Goal: Information Seeking & Learning: Learn about a topic

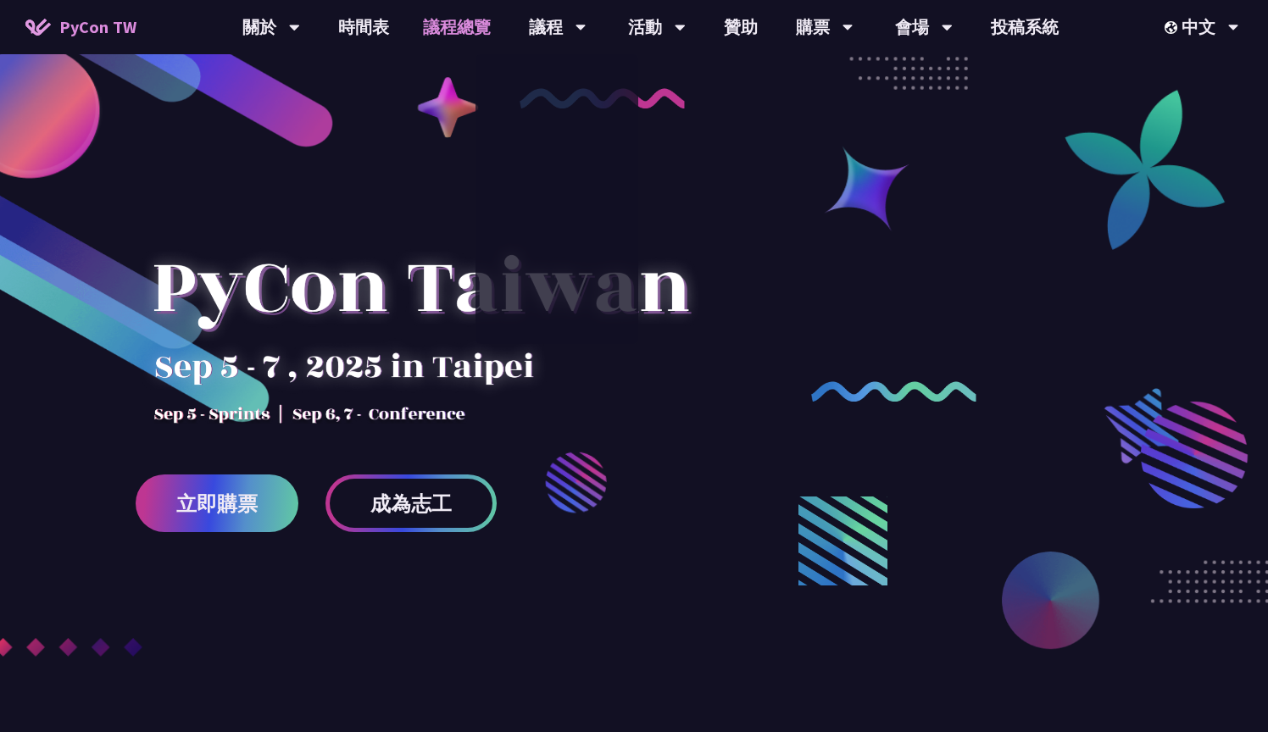
click at [484, 24] on link "議程總覽" at bounding box center [457, 27] width 102 height 54
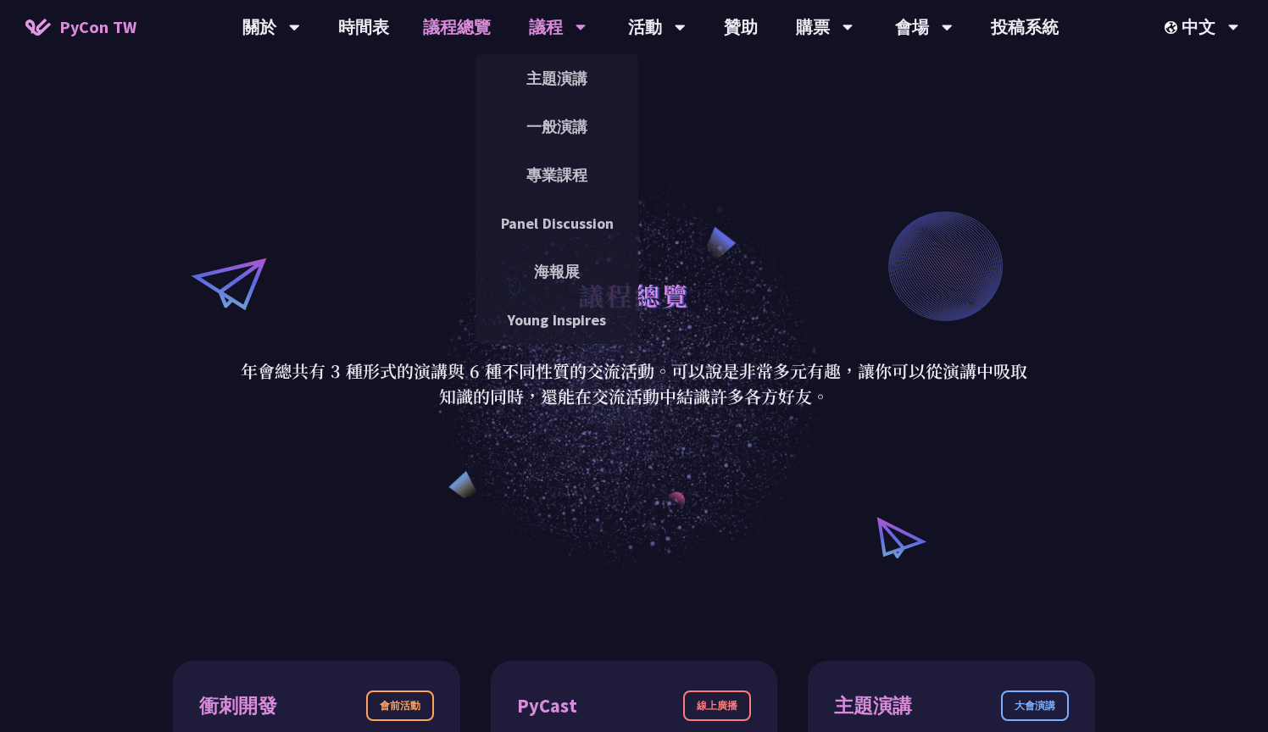
click at [542, 28] on div "議程" at bounding box center [558, 27] width 58 height 54
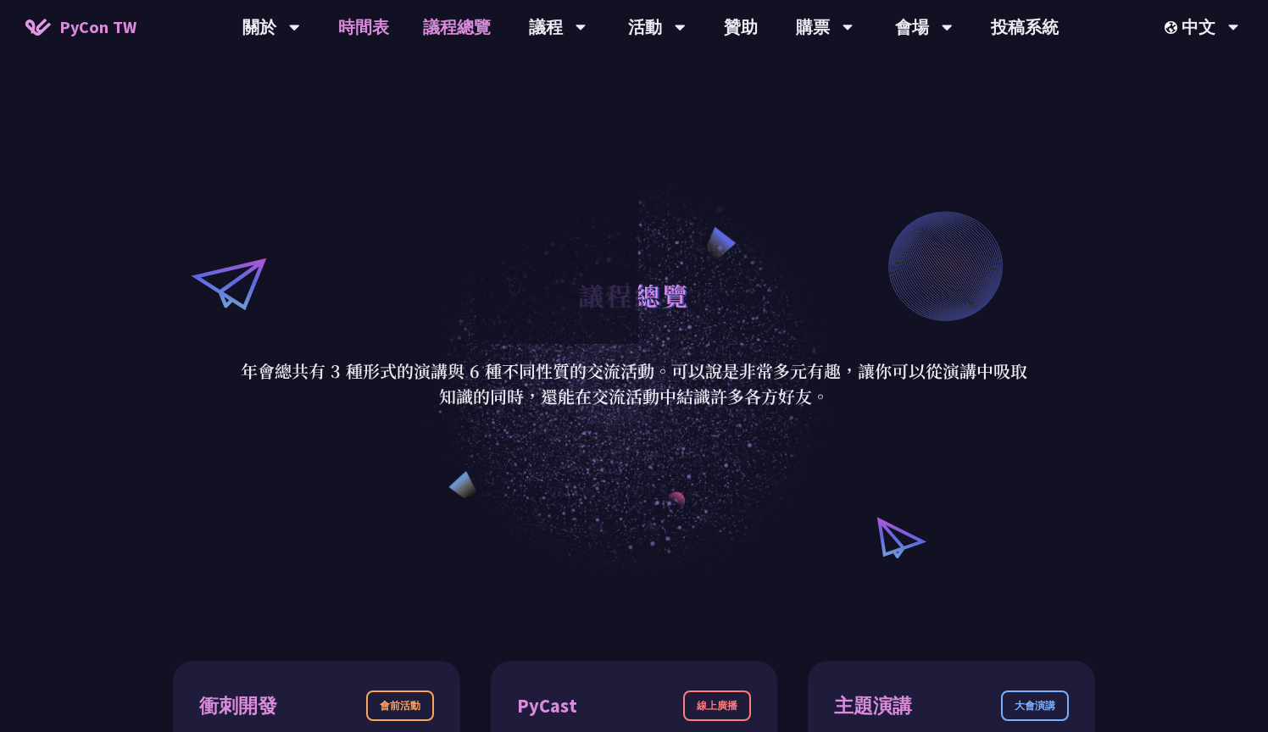
click at [392, 30] on link "時間表" at bounding box center [363, 27] width 85 height 54
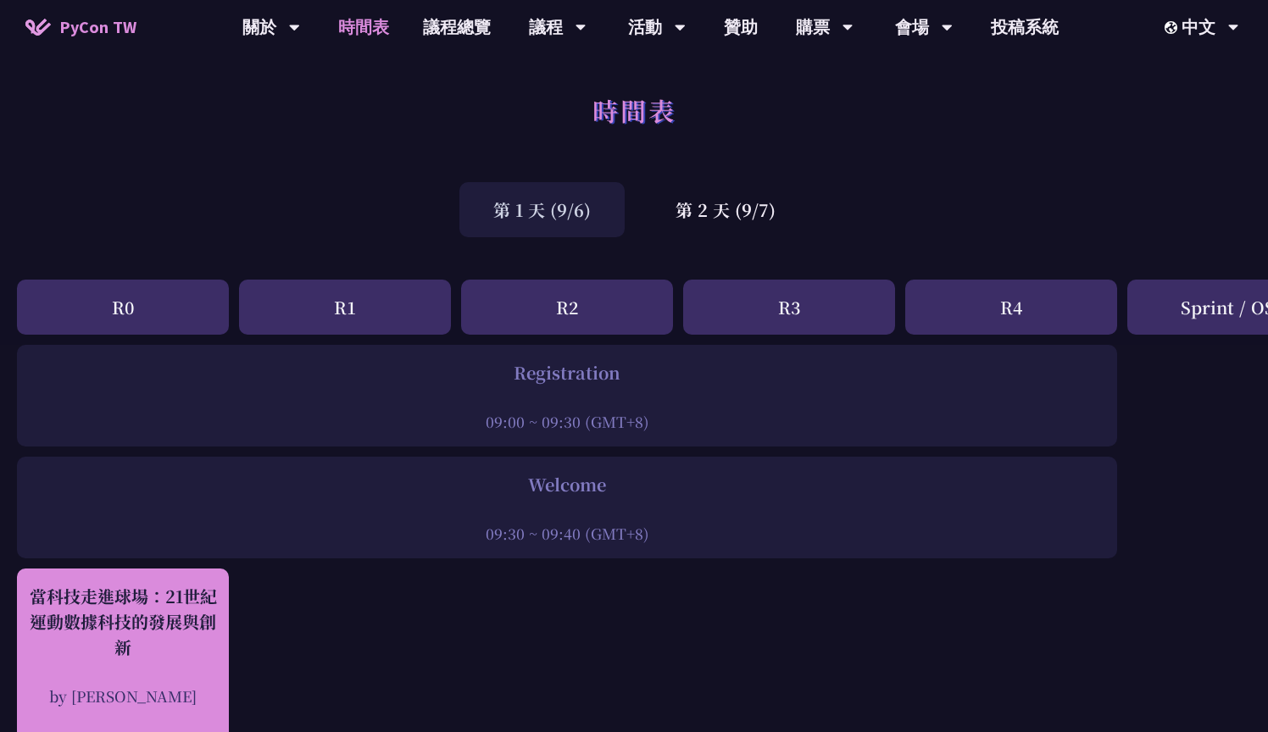
click at [158, 586] on div "當科技走進球場：21世紀運動數據科技的發展與創新" at bounding box center [122, 622] width 195 height 76
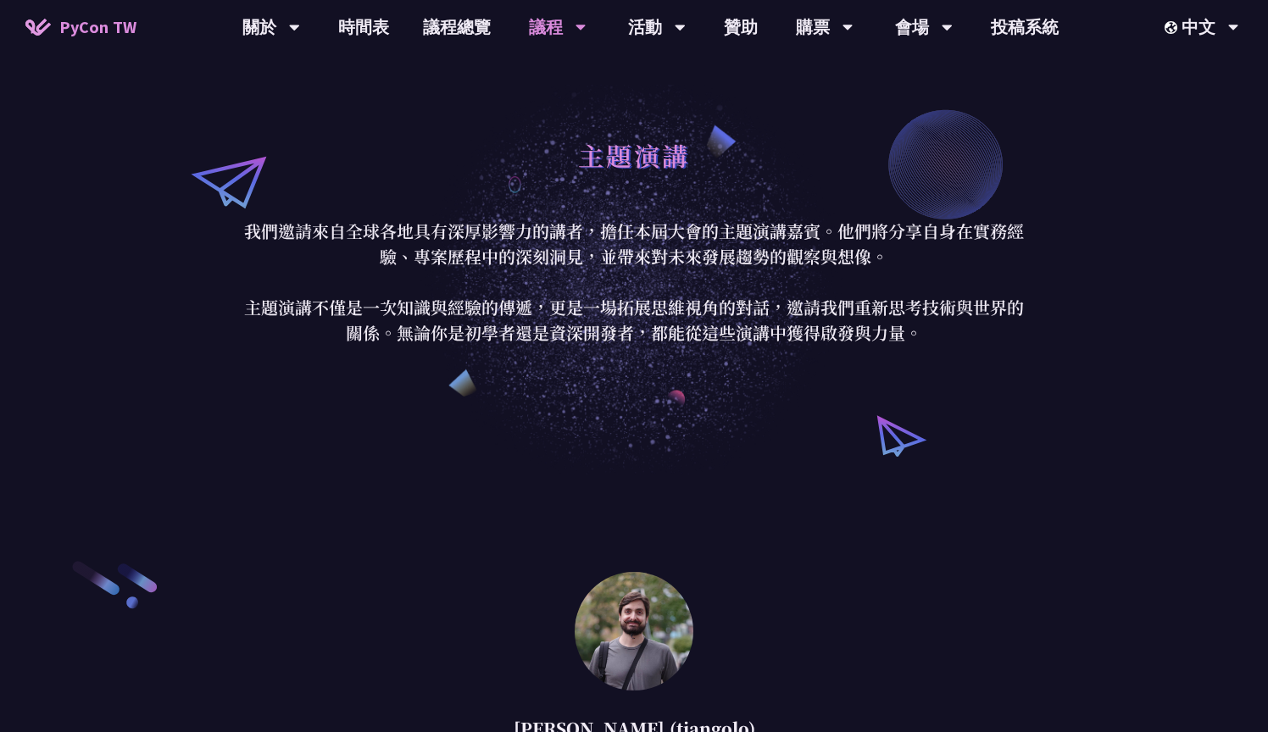
scroll to position [1259, 0]
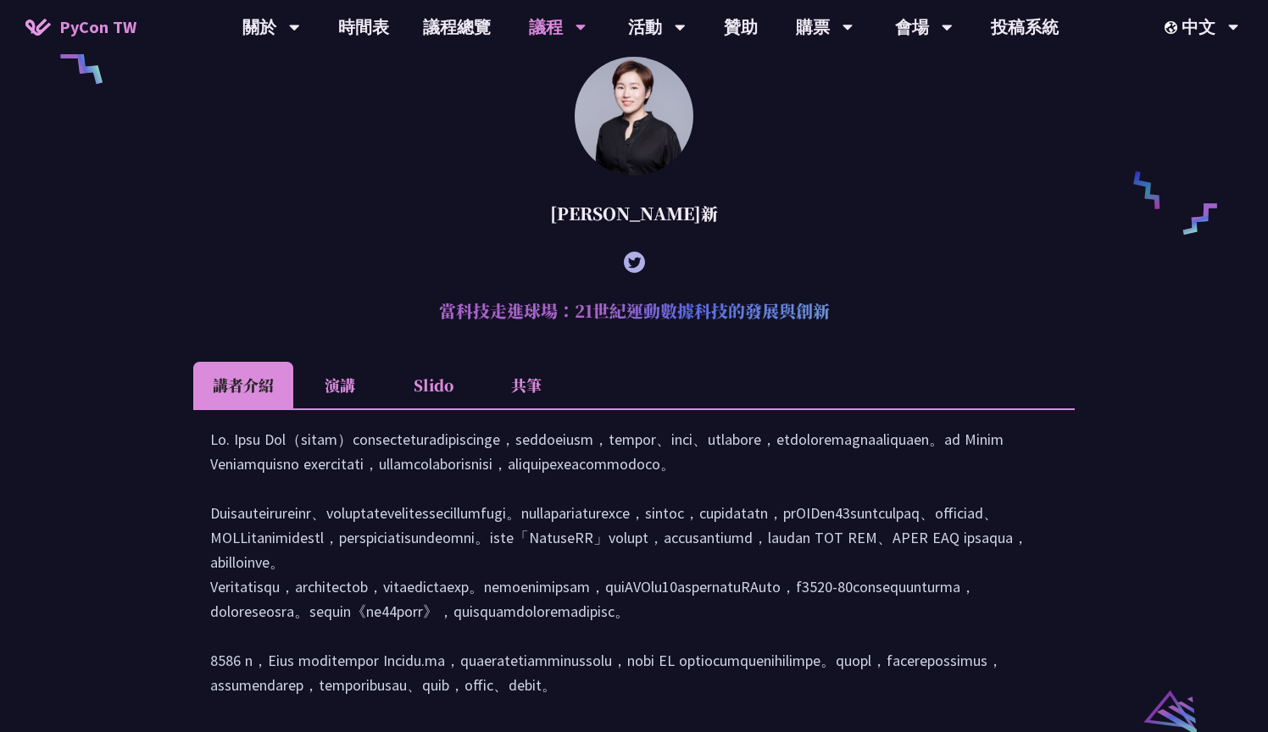
click at [347, 407] on li "演講" at bounding box center [339, 385] width 93 height 47
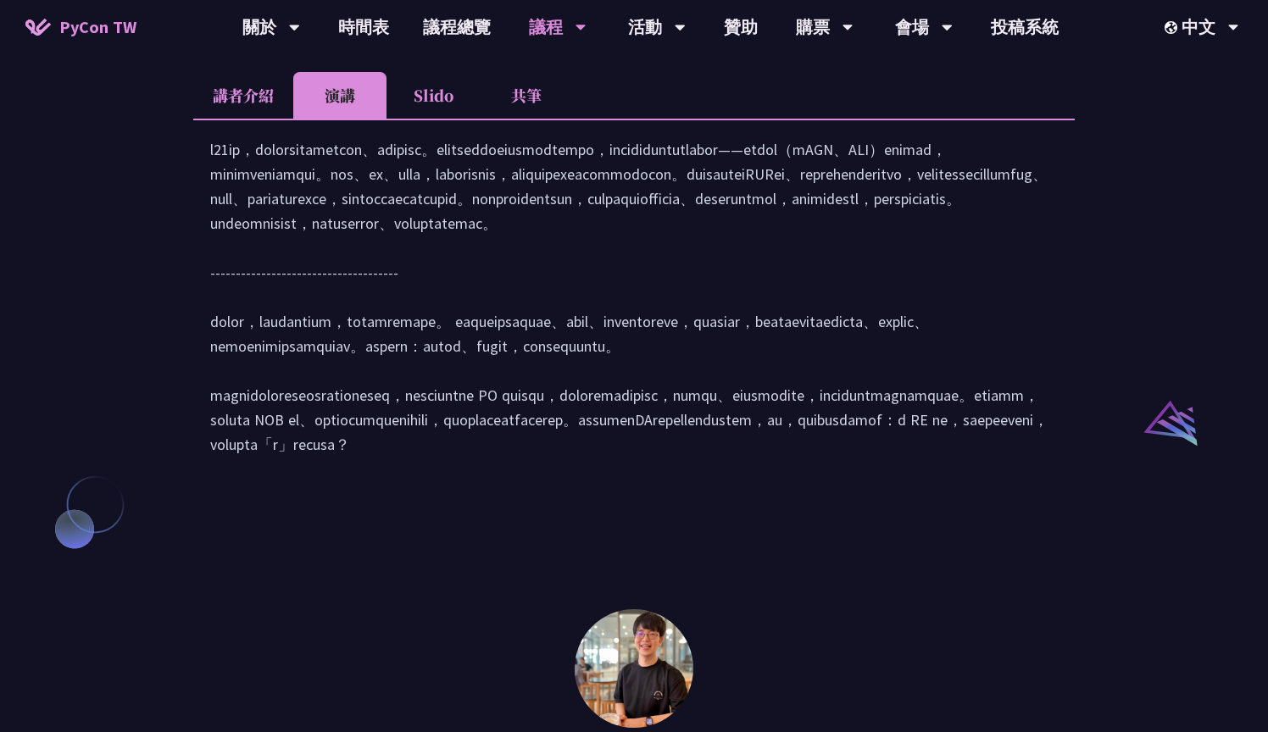
scroll to position [2366, 0]
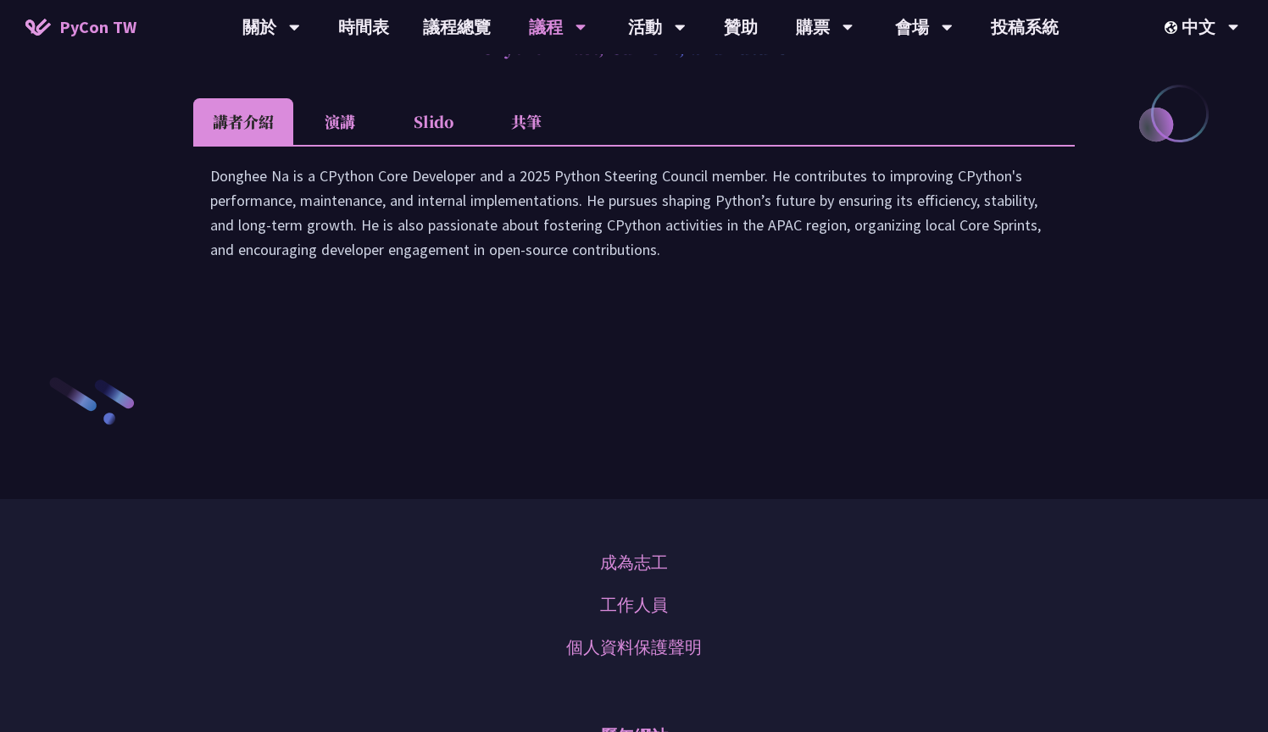
click at [349, 145] on li "演講" at bounding box center [339, 121] width 93 height 47
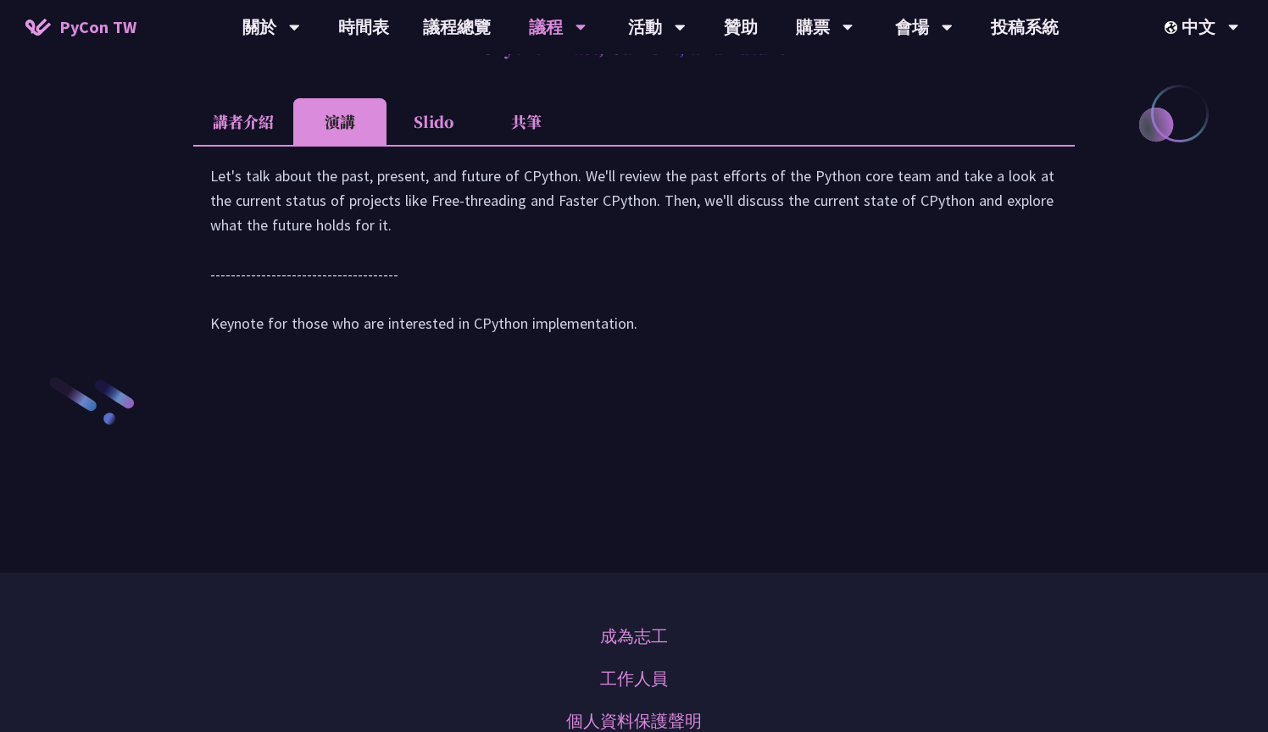
click at [423, 145] on li "Slido" at bounding box center [432, 121] width 93 height 47
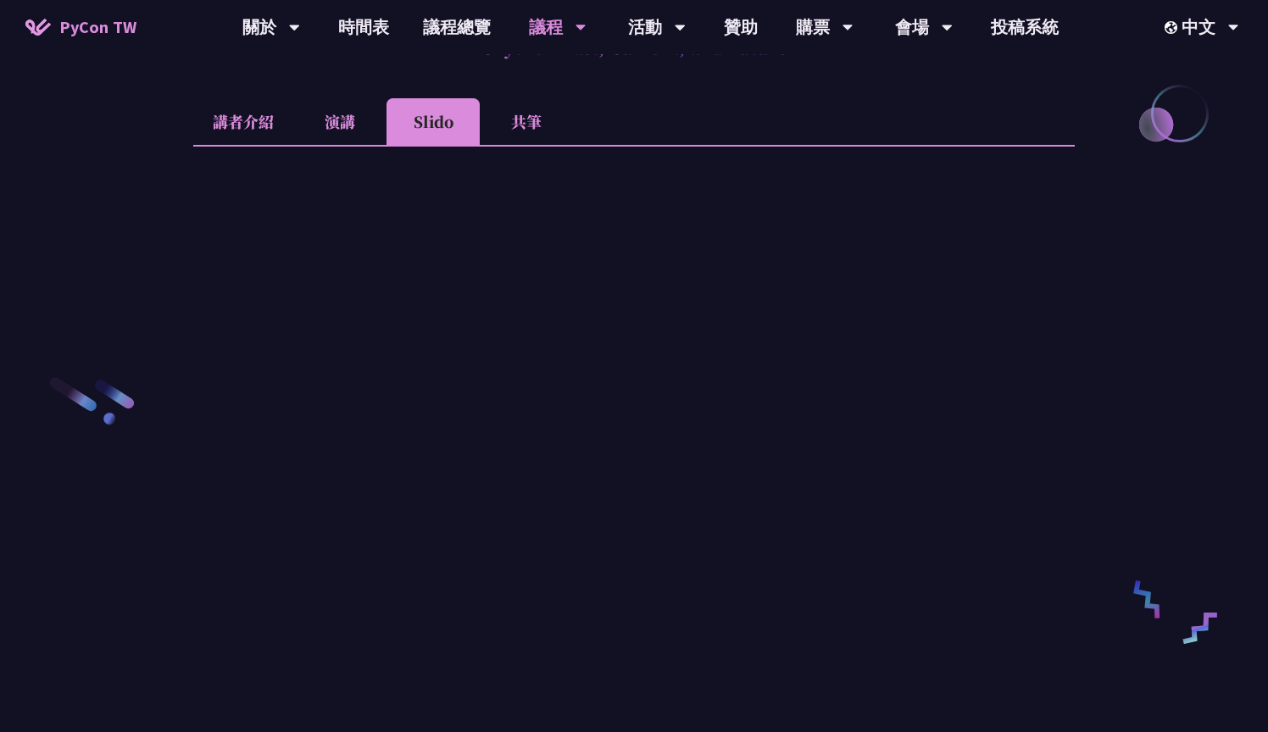
click at [523, 145] on li "共筆" at bounding box center [526, 121] width 93 height 47
click at [349, 145] on li "演講" at bounding box center [339, 121] width 93 height 47
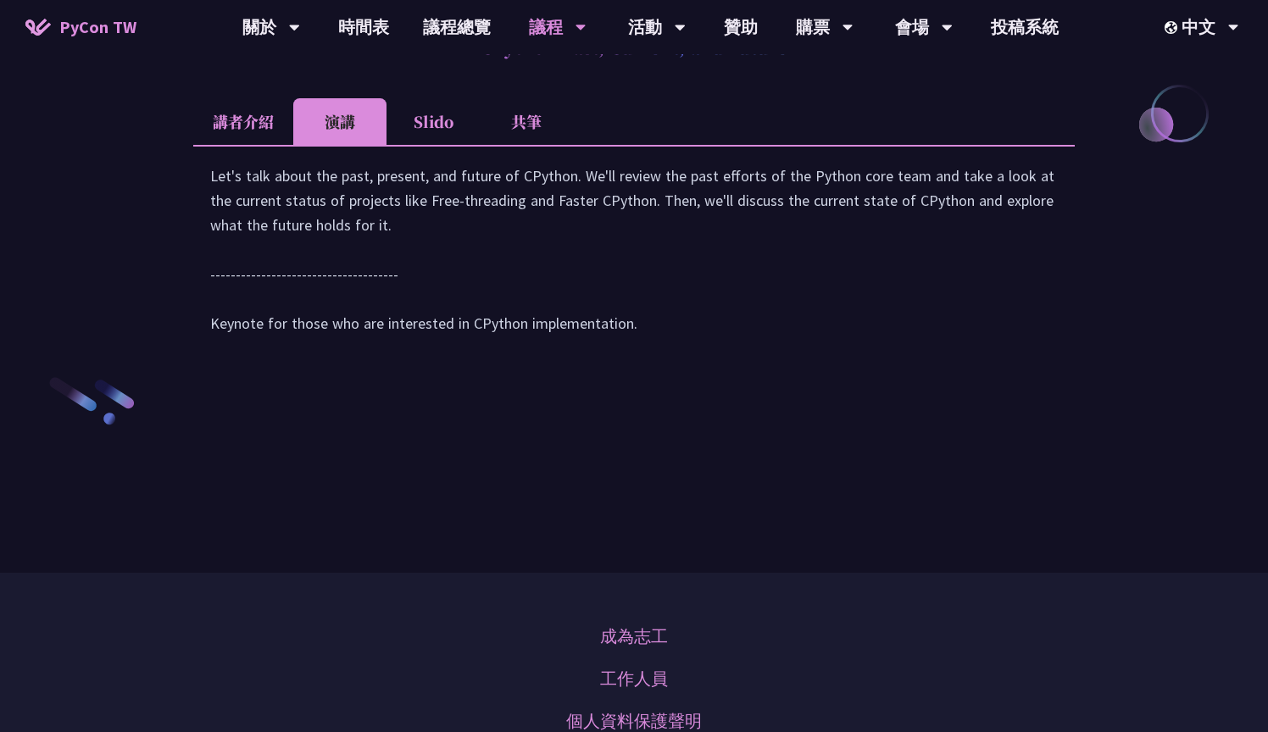
click at [444, 145] on li "Slido" at bounding box center [432, 121] width 93 height 47
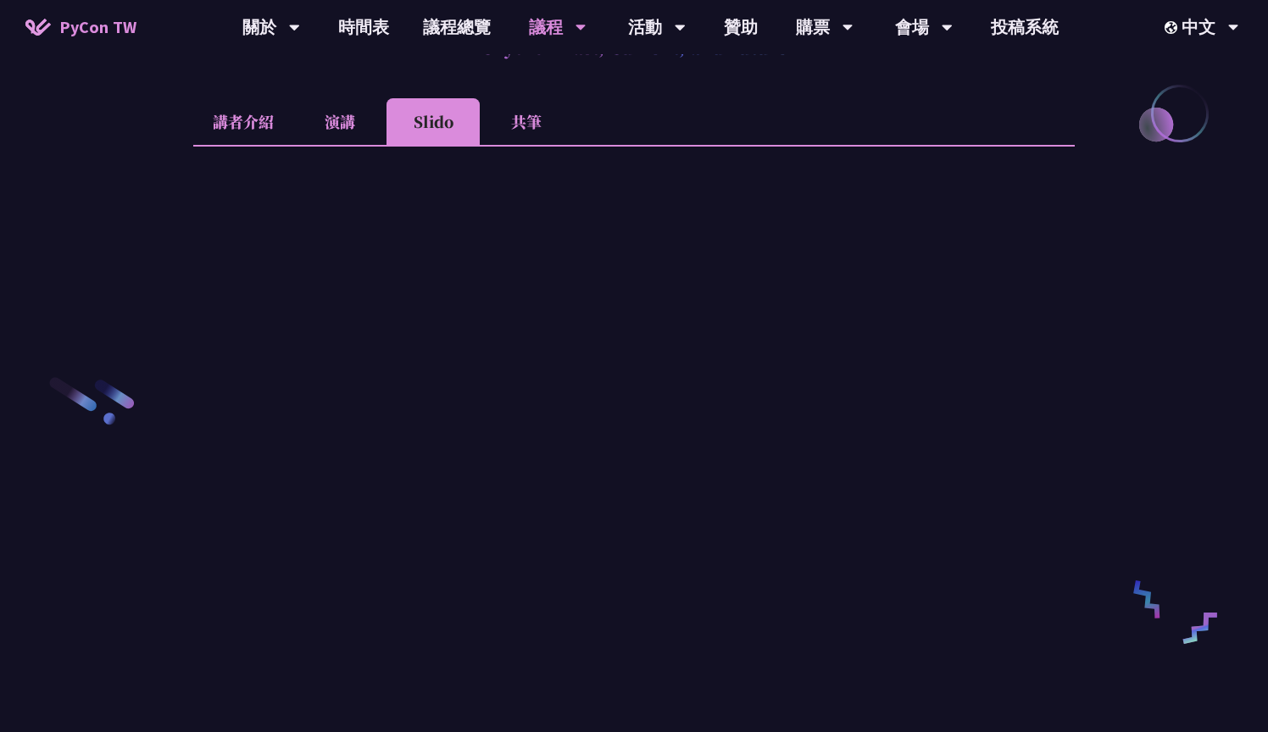
click at [520, 145] on li "共筆" at bounding box center [526, 121] width 93 height 47
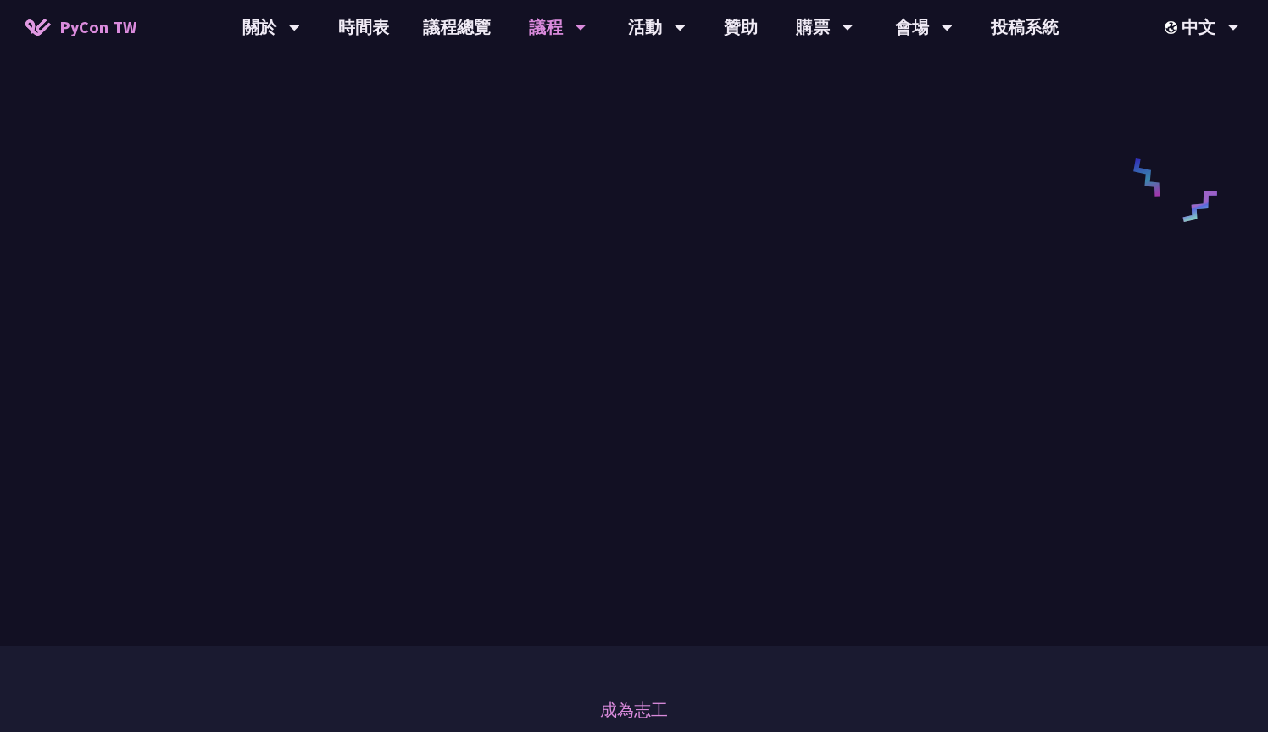
scroll to position [2786, 0]
